Goal: Information Seeking & Learning: Learn about a topic

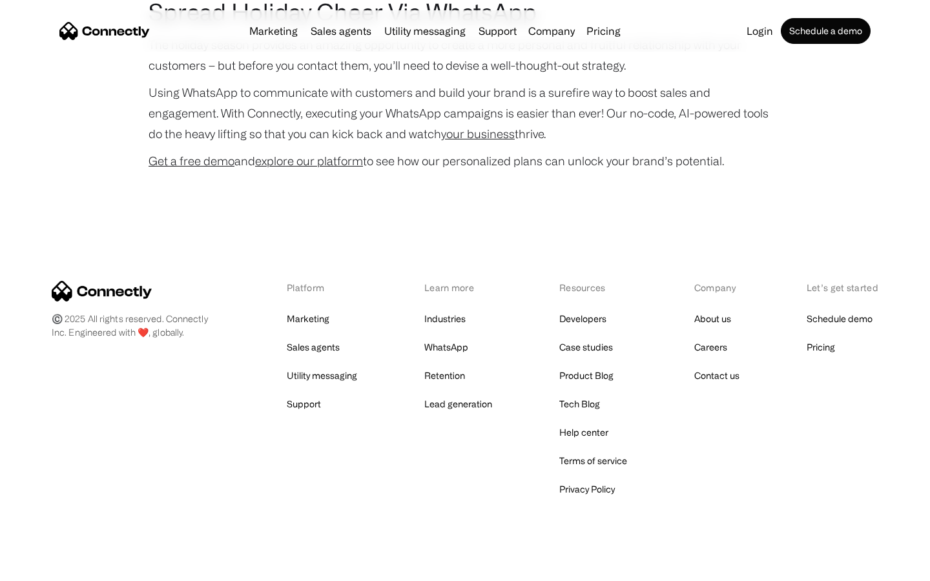
scroll to position [2653, 0]
